Goal: Book appointment/travel/reservation

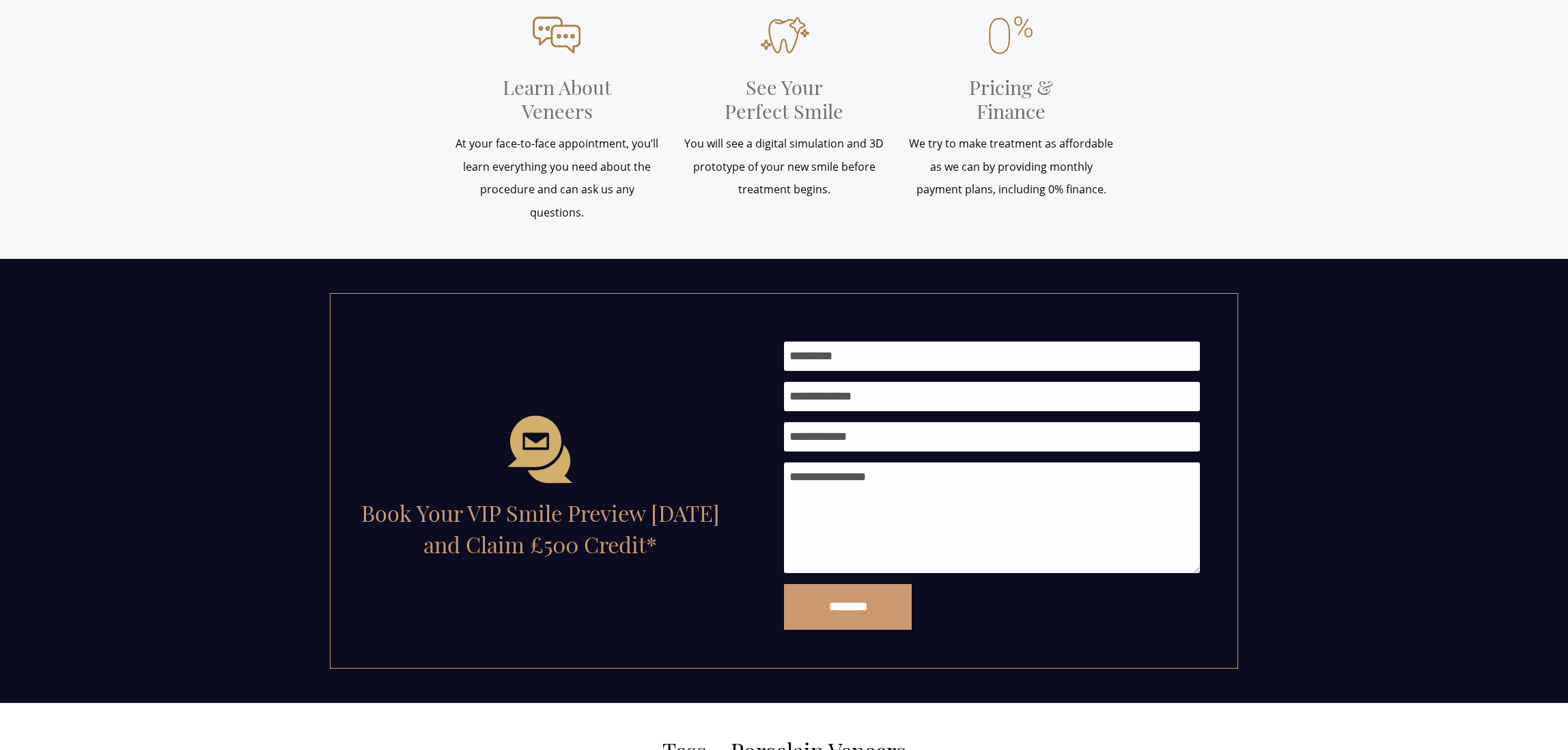
scroll to position [1869, 0]
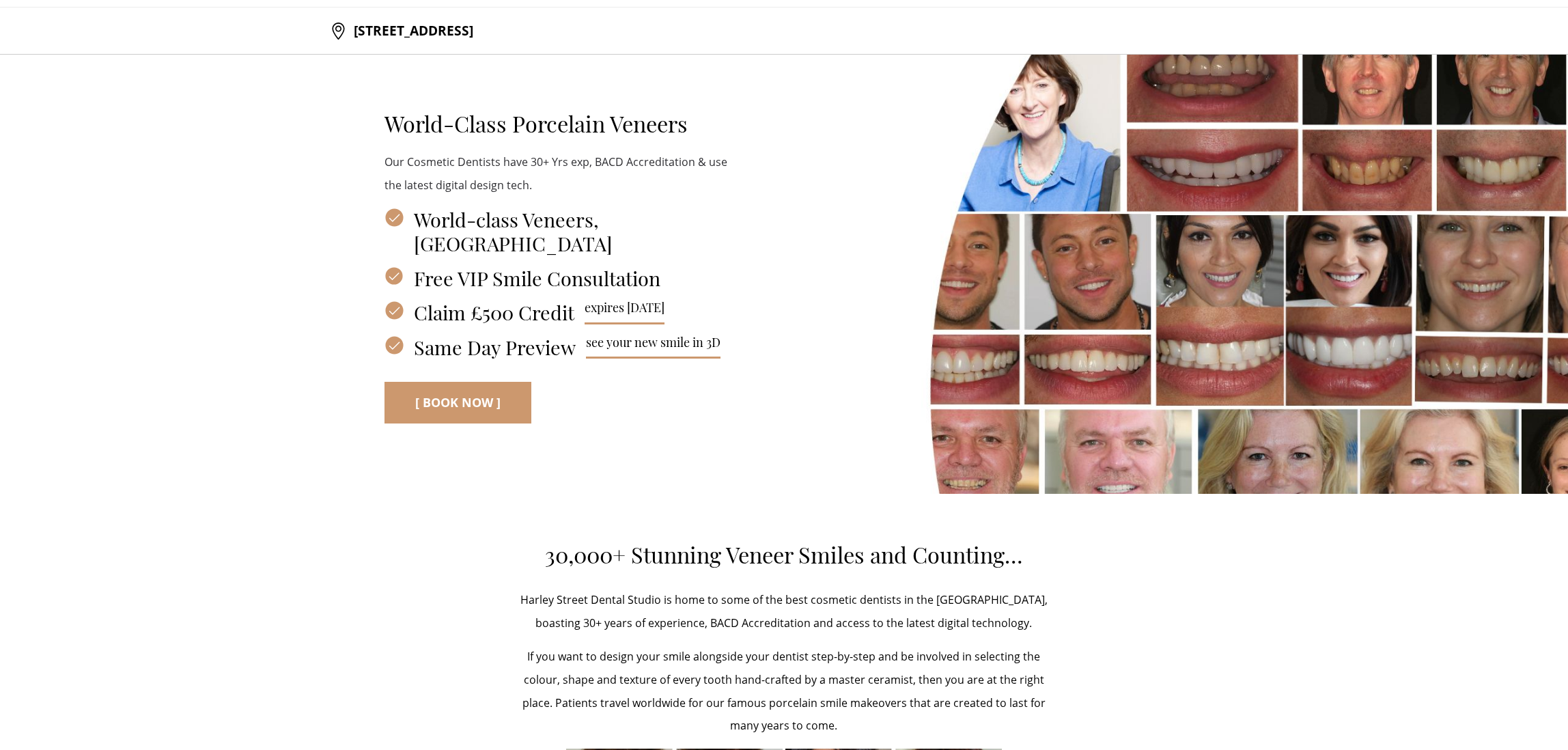
click at [457, 382] on link "[ BOOK NOW ]" at bounding box center [457, 403] width 147 height 42
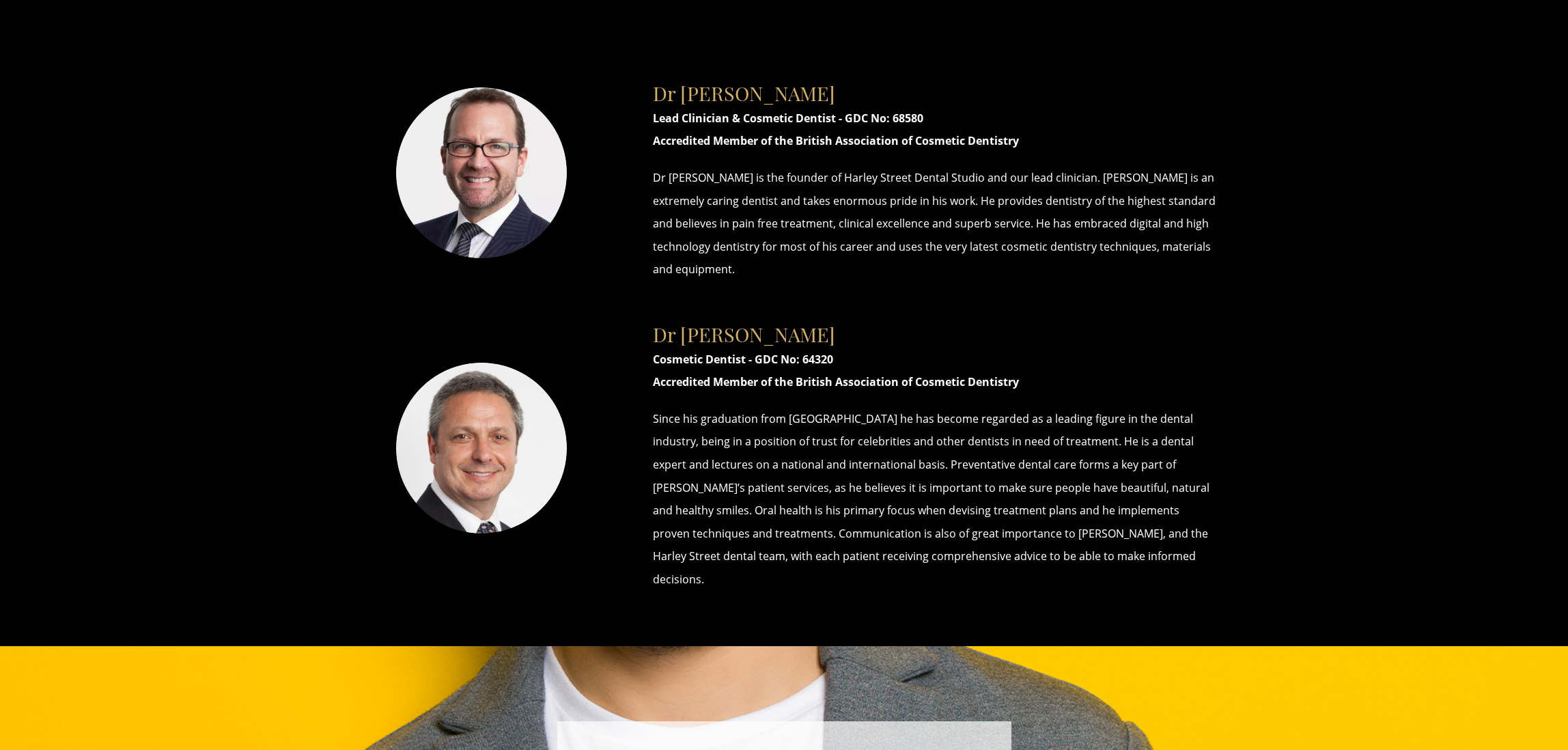
scroll to position [7845, 0]
